Goal: Navigation & Orientation: Find specific page/section

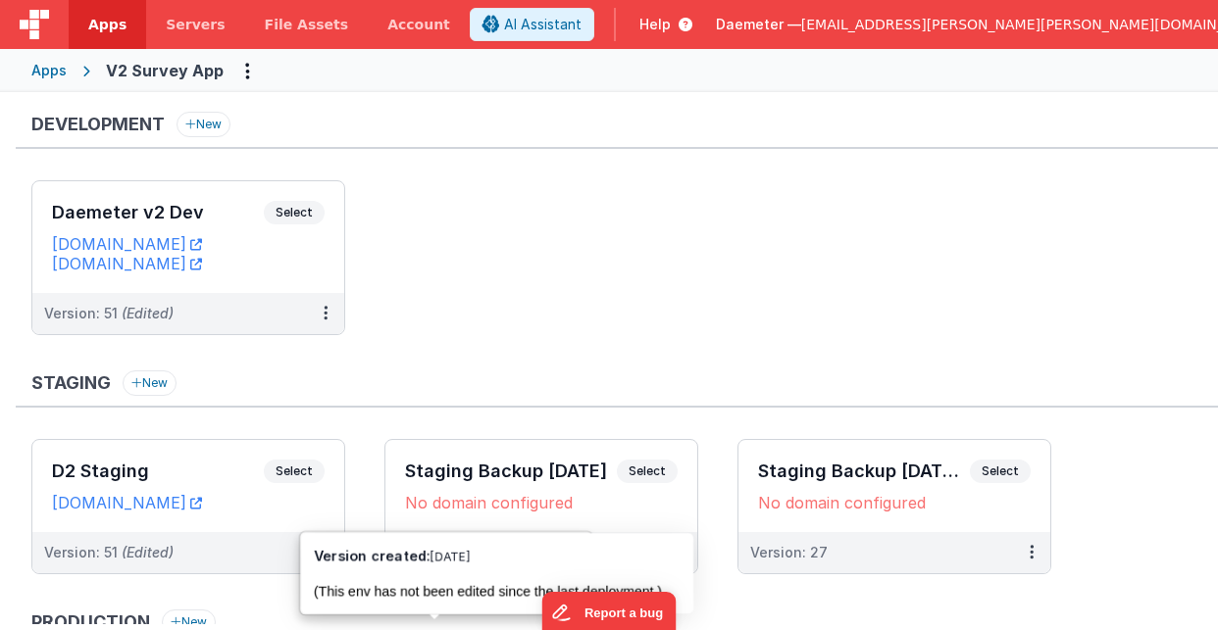
click at [801, 24] on span "Daemeter —" at bounding box center [758, 25] width 85 height 20
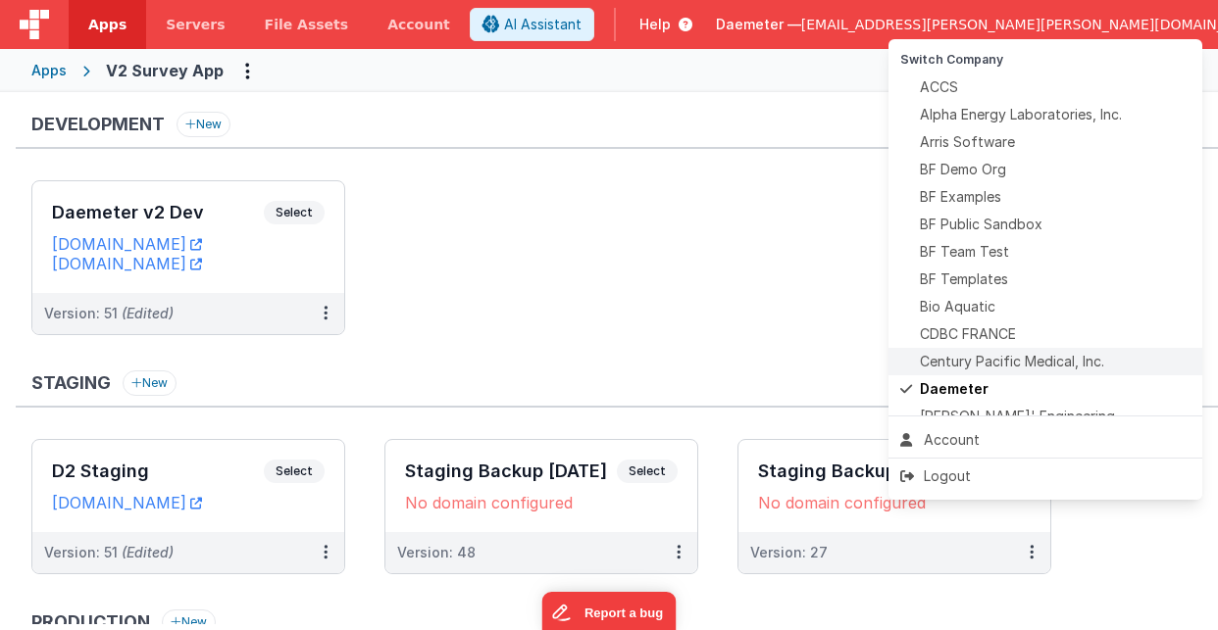
click at [1040, 357] on span "Century Pacific Medical, Inc." at bounding box center [1012, 362] width 184 height 20
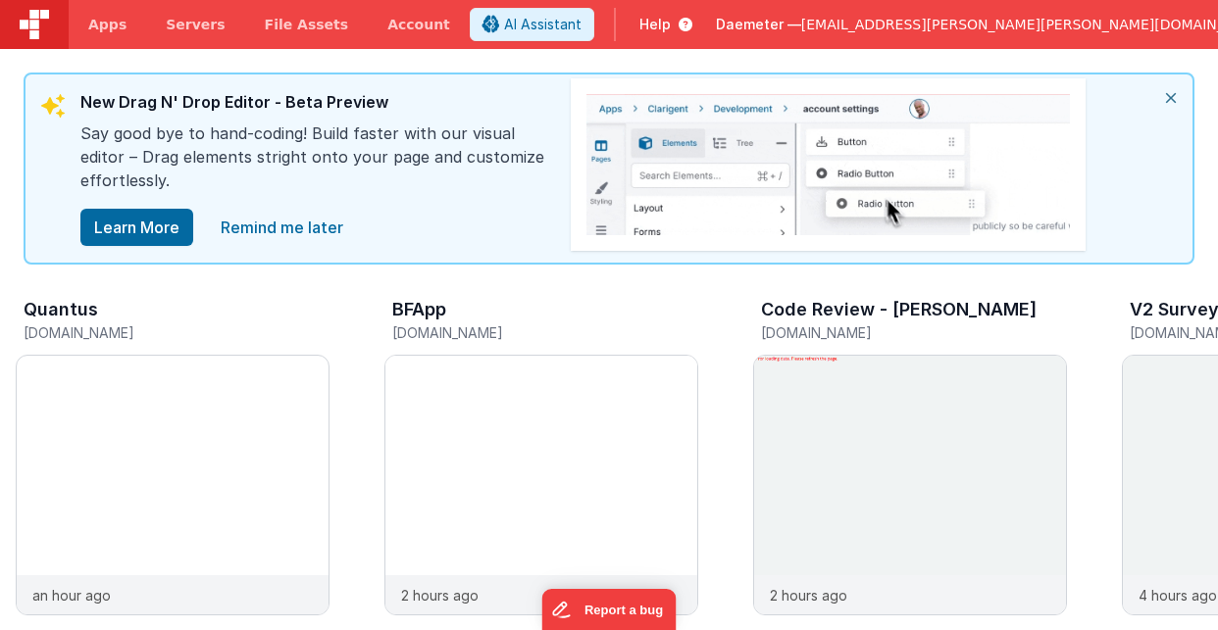
click at [1129, 29] on span "[EMAIL_ADDRESS][PERSON_NAME][PERSON_NAME][DOMAIN_NAME]" at bounding box center [1035, 25] width 468 height 20
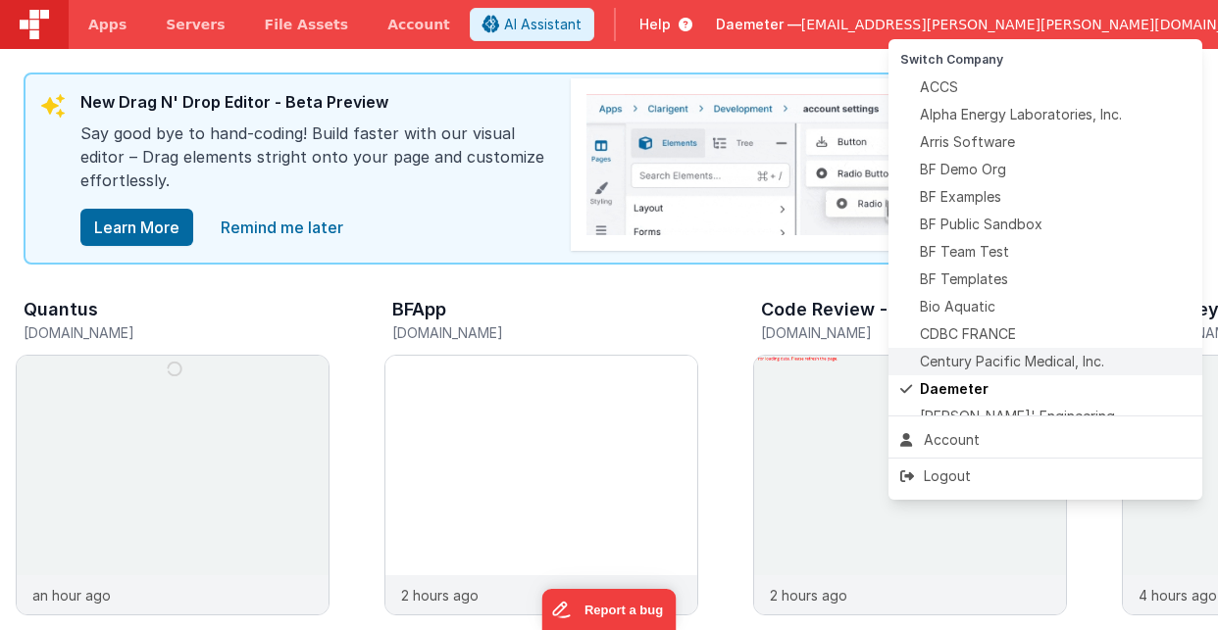
click at [1055, 358] on span "Century Pacific Medical, Inc." at bounding box center [1012, 362] width 184 height 20
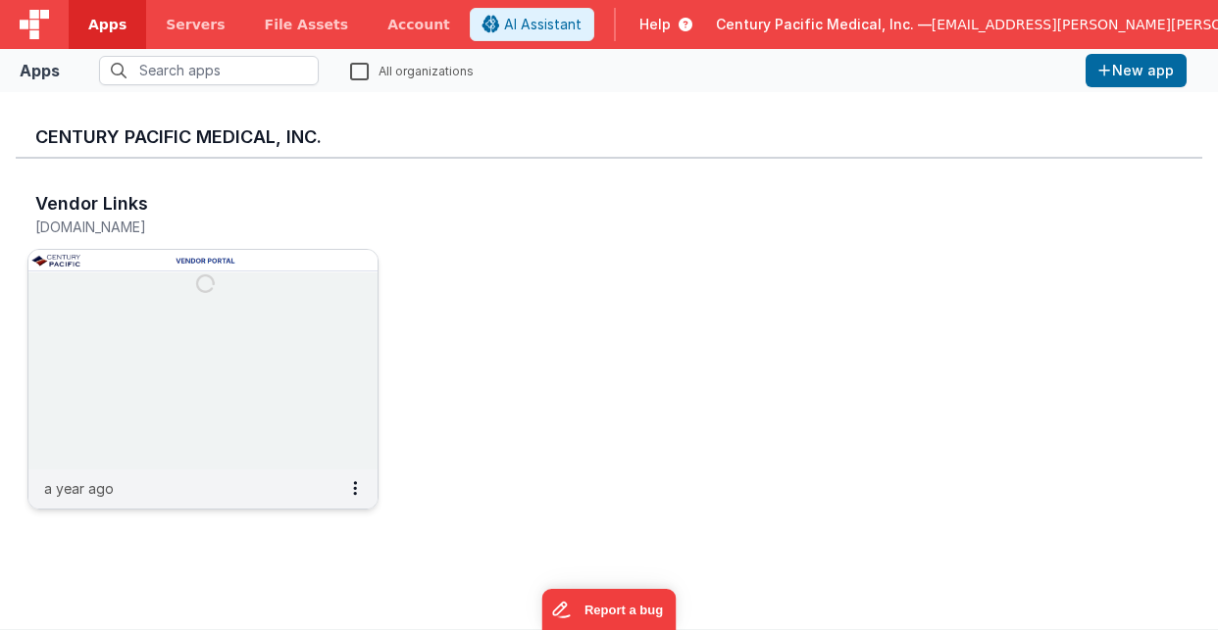
click at [272, 306] on img at bounding box center [202, 360] width 349 height 220
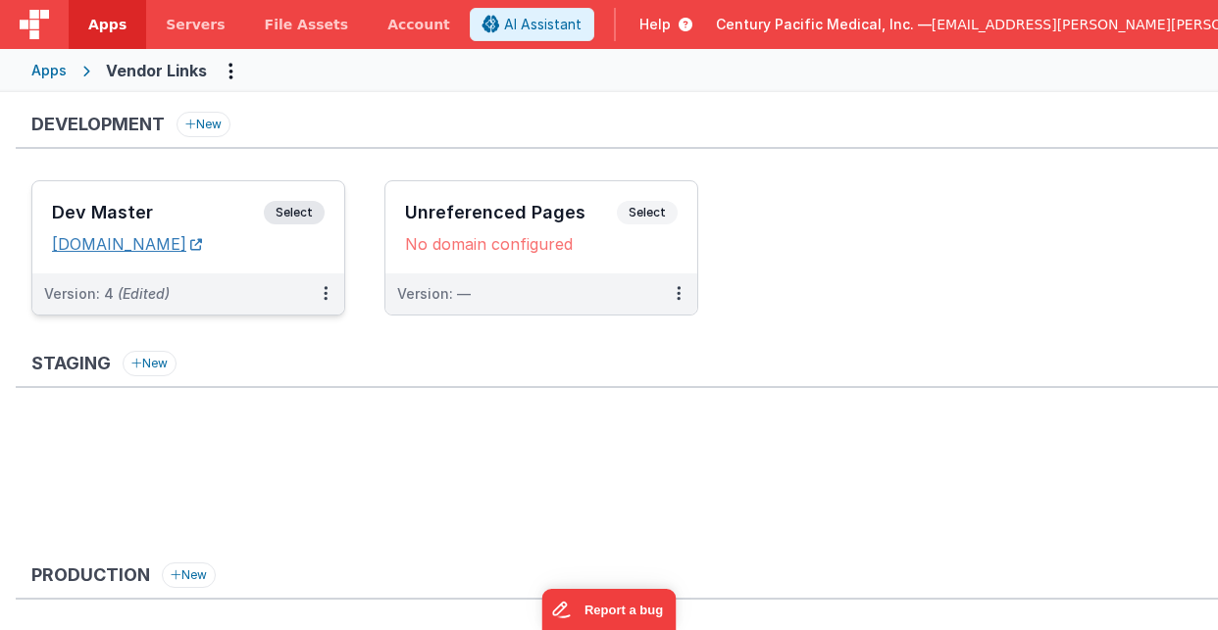
click at [202, 241] on link "[DOMAIN_NAME]" at bounding box center [127, 244] width 150 height 20
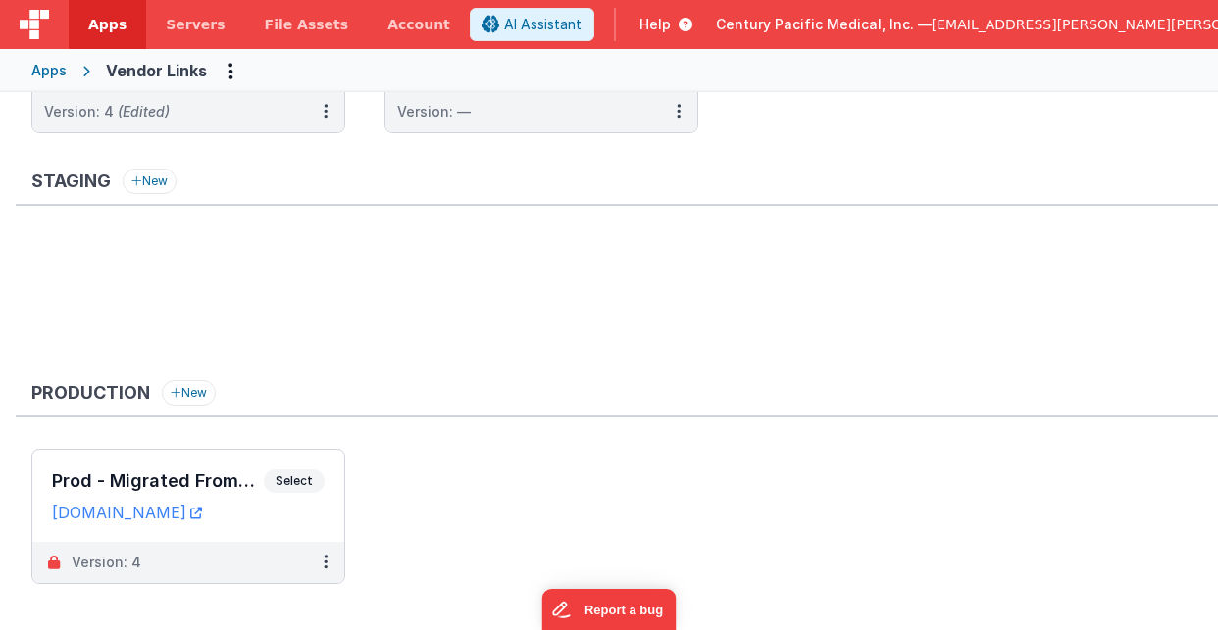
scroll to position [210, 0]
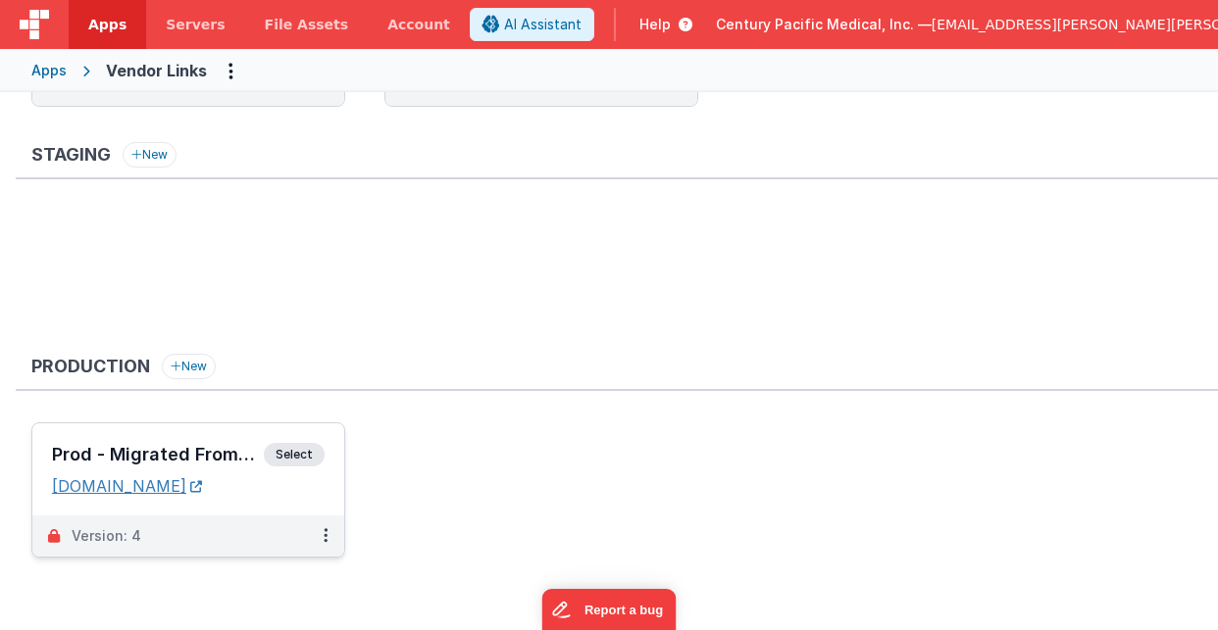
click at [202, 489] on link "[DOMAIN_NAME]" at bounding box center [127, 487] width 150 height 20
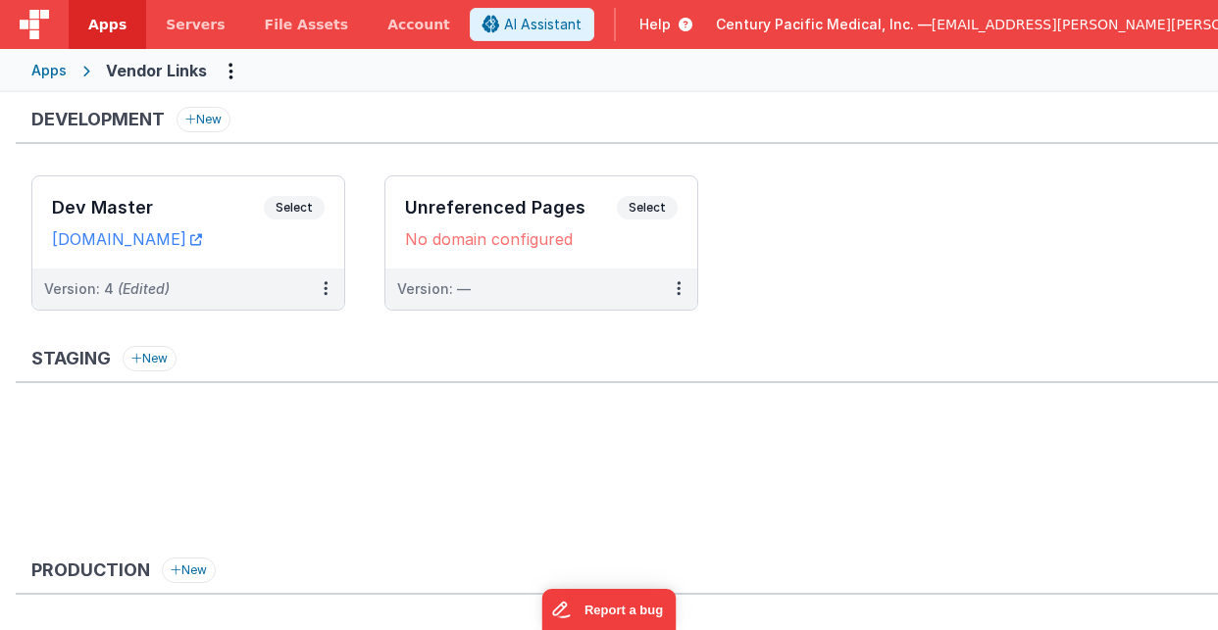
scroll to position [0, 0]
